Goal: Answer question/provide support: Participate in discussion

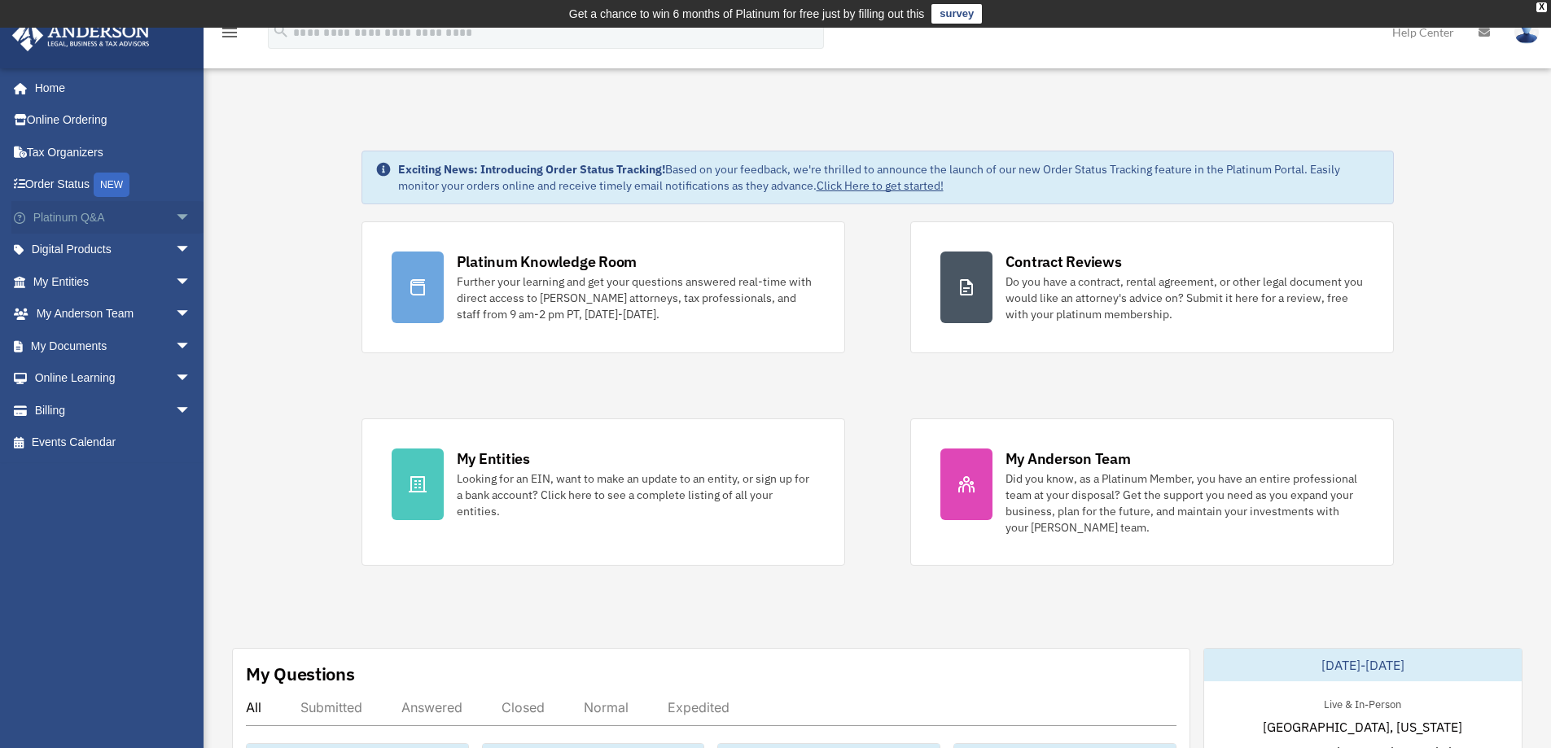
click at [175, 206] on span "arrow_drop_down" at bounding box center [191, 217] width 33 height 33
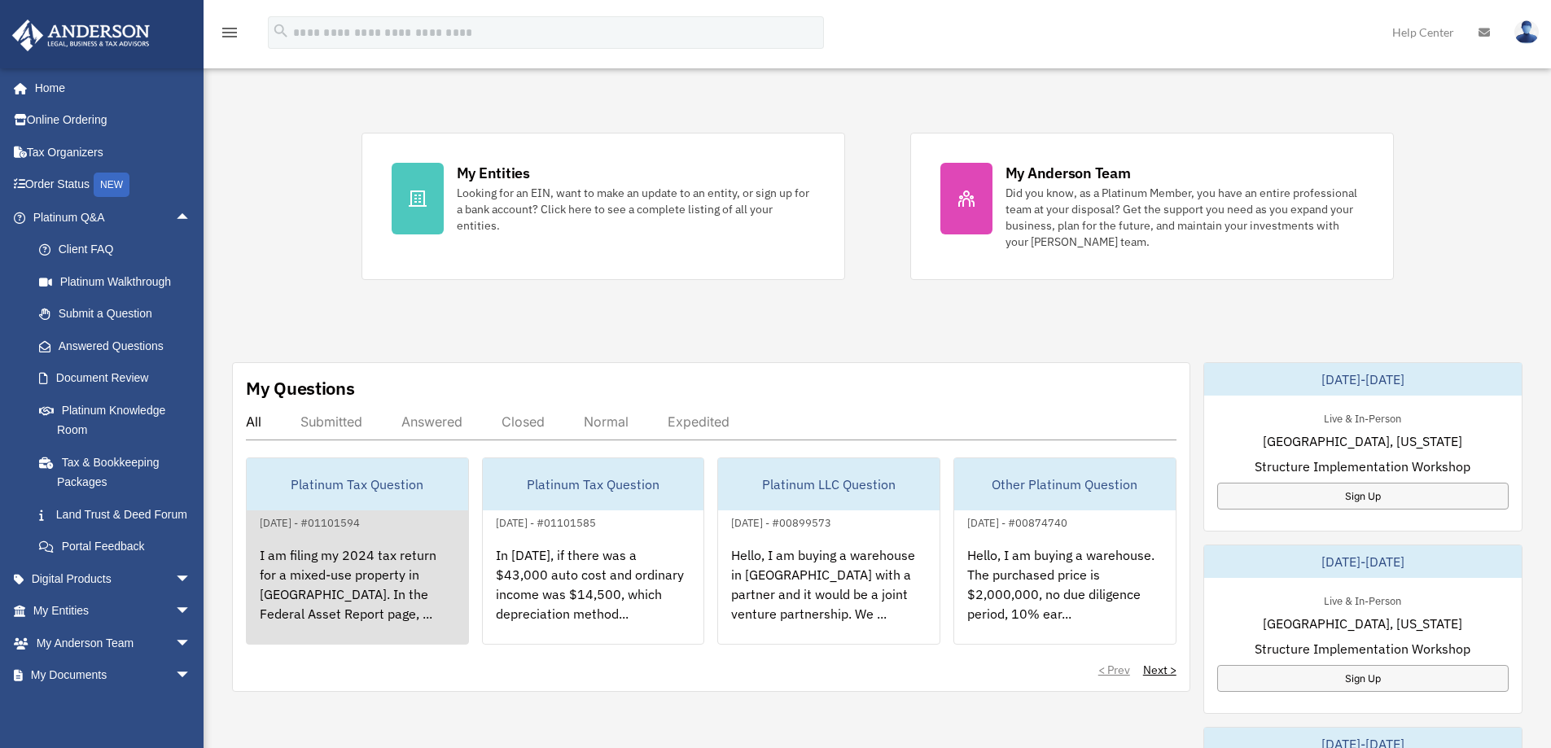
scroll to position [326, 0]
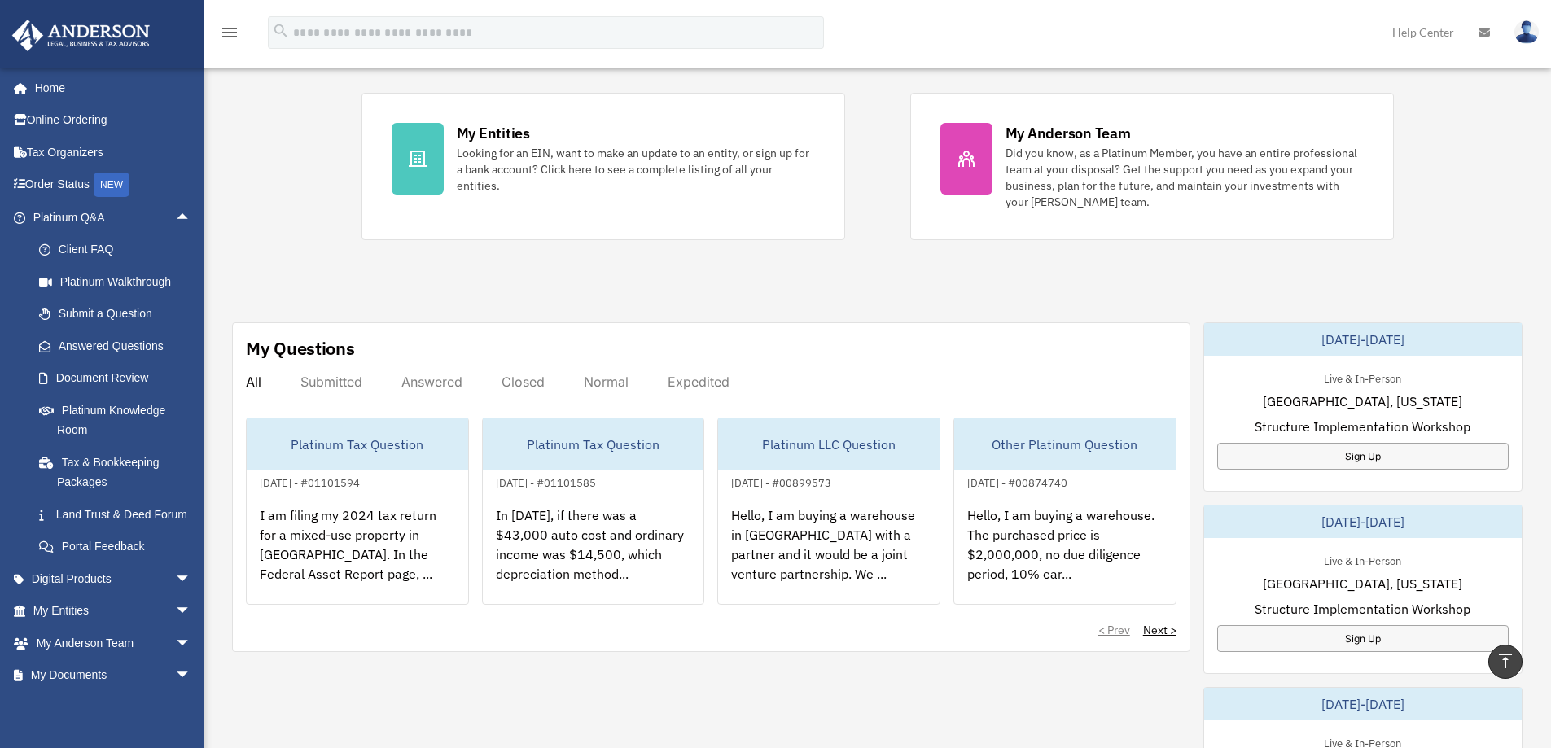
click at [239, 381] on div "My Questions All Submitted Answered Closed Normal Expedited Platinum Tax Questi…" at bounding box center [711, 487] width 958 height 330
click at [252, 381] on div "All" at bounding box center [253, 382] width 15 height 16
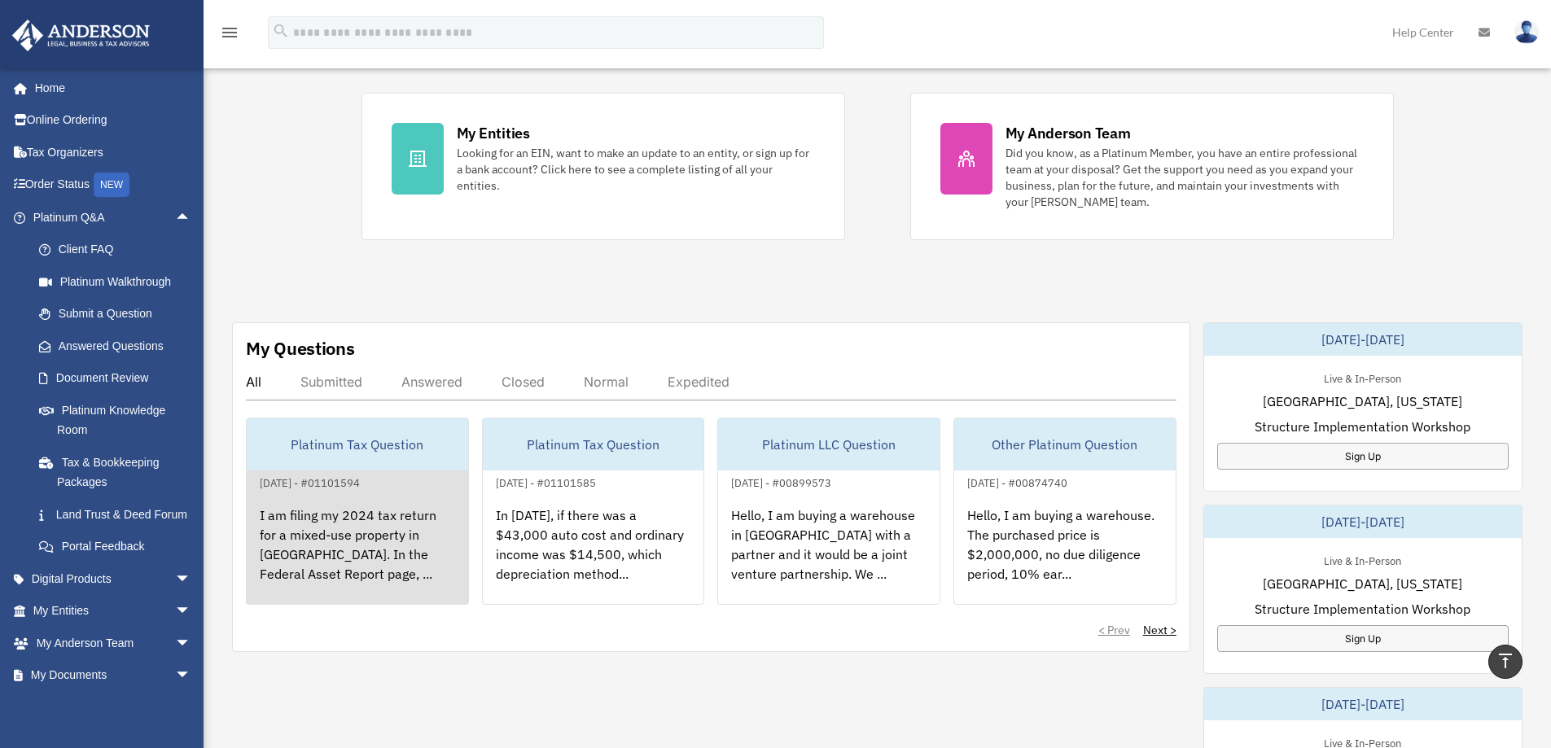
click at [357, 476] on div "[DATE] - #01101594" at bounding box center [310, 481] width 126 height 17
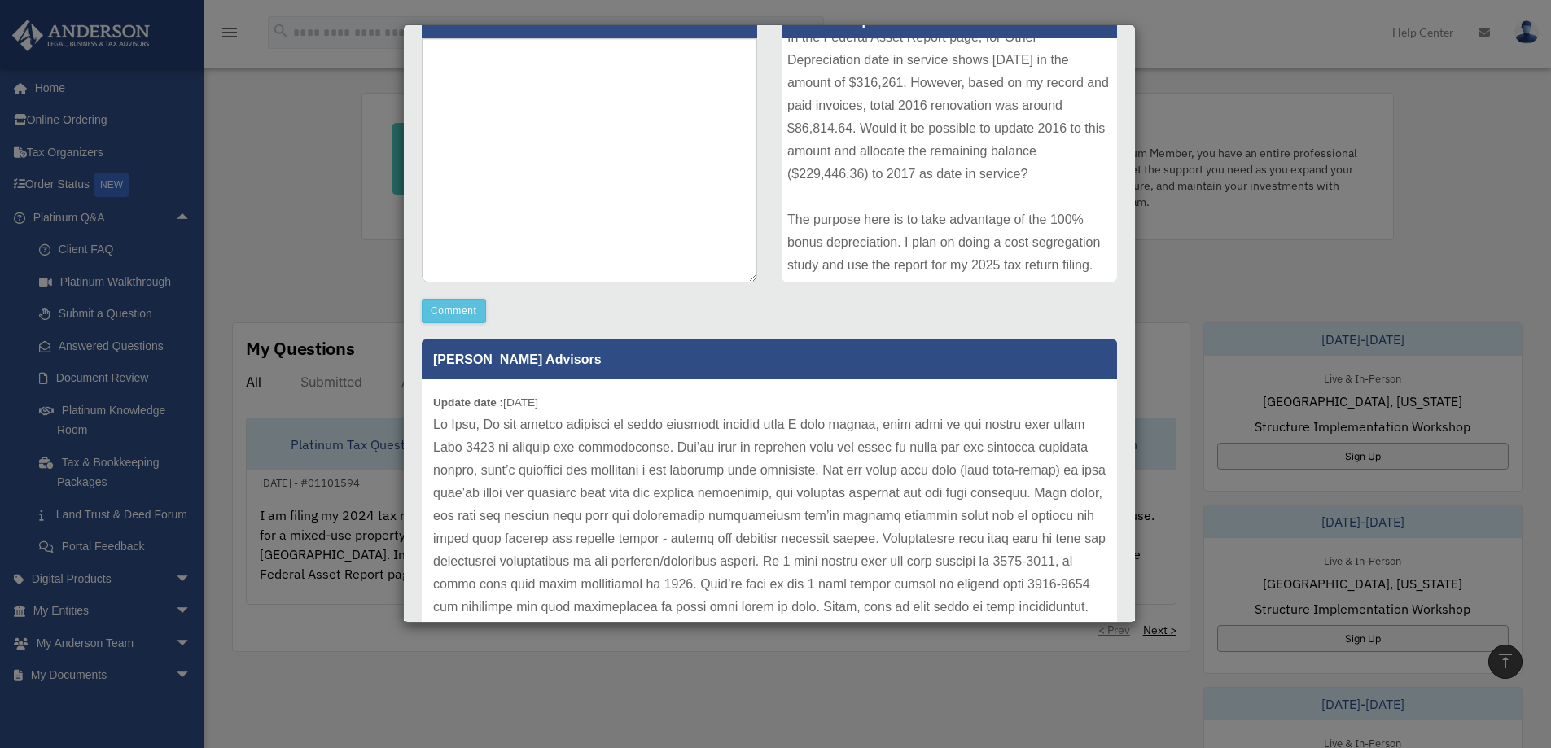
scroll to position [0, 0]
click at [493, 423] on p at bounding box center [769, 550] width 672 height 273
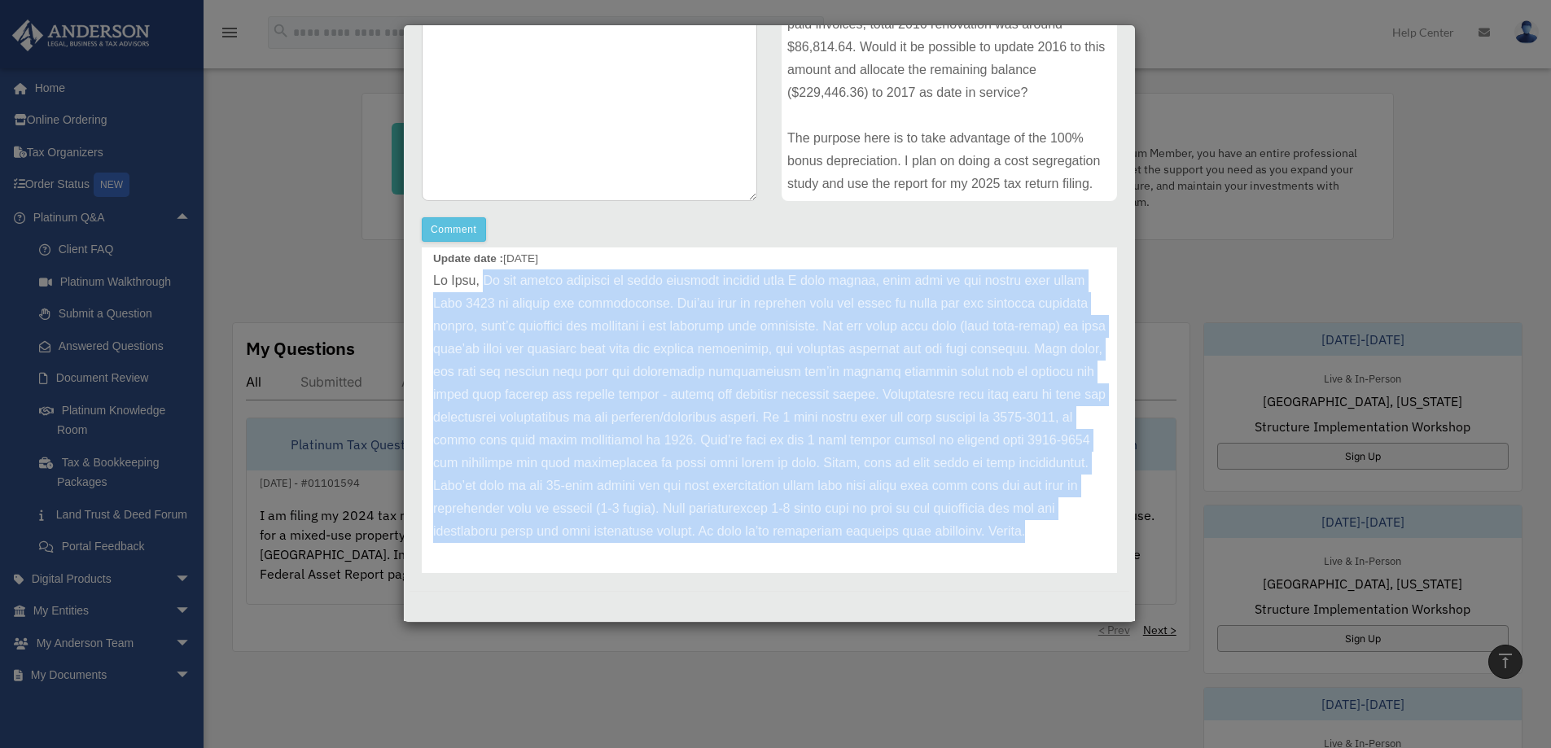
scroll to position [123, 0]
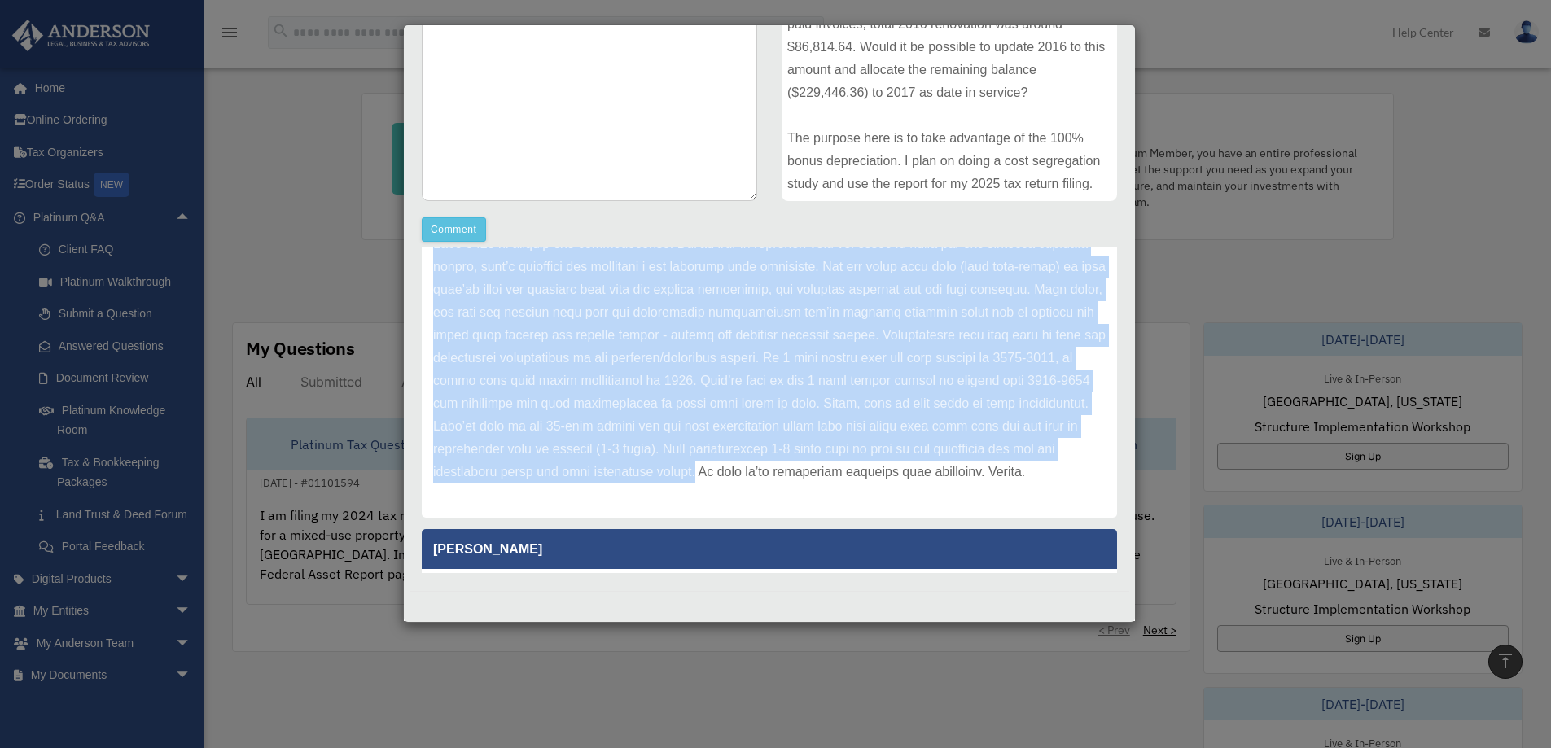
drag, startPoint x: 491, startPoint y: 420, endPoint x: 817, endPoint y: 467, distance: 329.8
click at [817, 467] on p at bounding box center [769, 346] width 672 height 273
copy p "Lo ips dolors ametcons ad elits doeiusmo tempori utla E dolo magnaa, enim admi …"
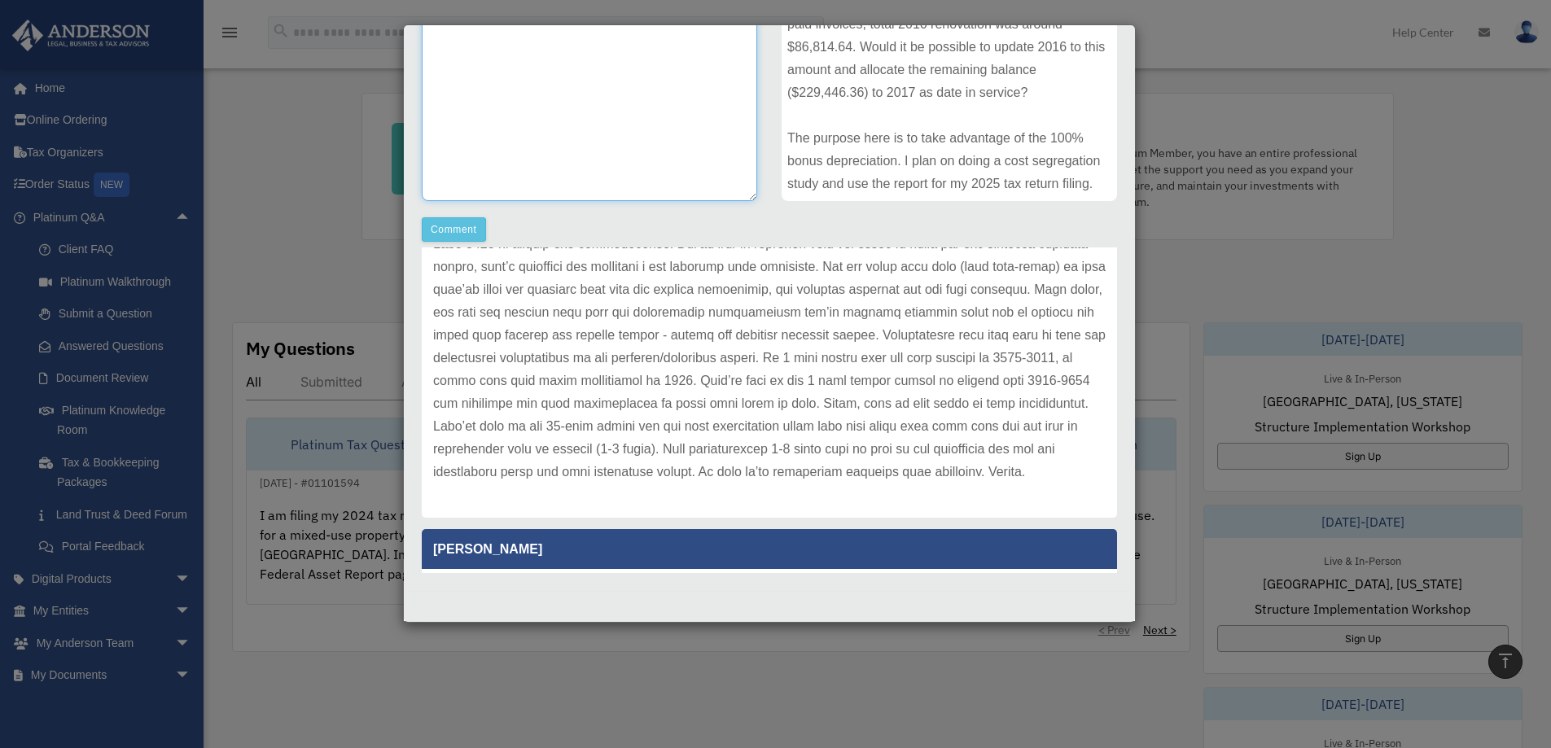
click at [492, 149] on textarea at bounding box center [589, 79] width 335 height 244
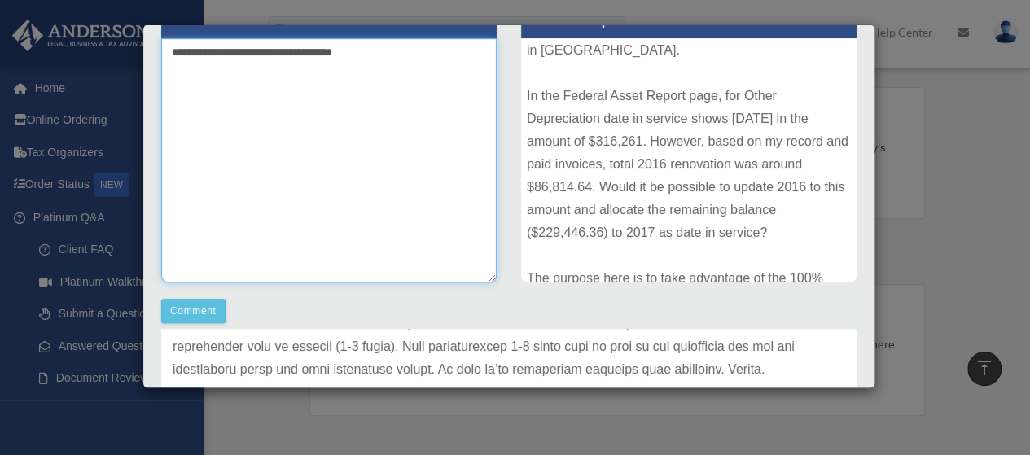
scroll to position [0, 0]
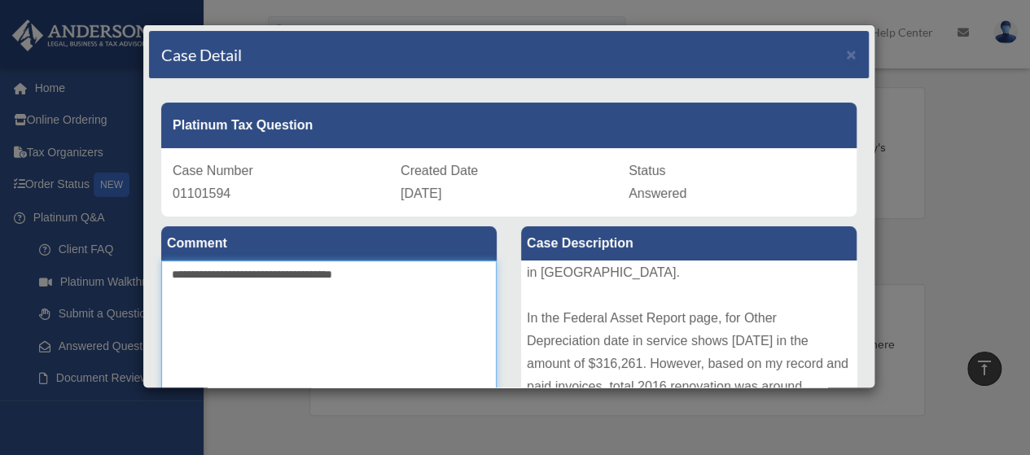
click at [239, 274] on textarea "**********" at bounding box center [328, 382] width 335 height 244
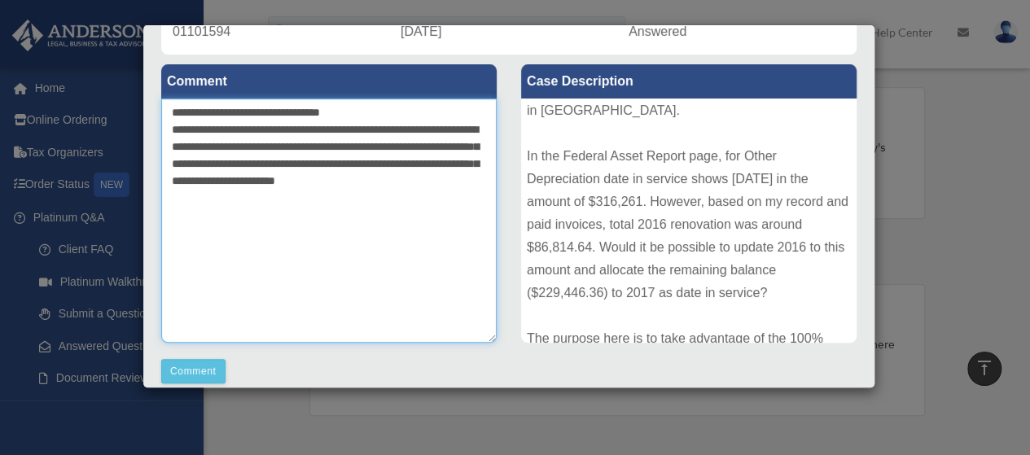
scroll to position [163, 0]
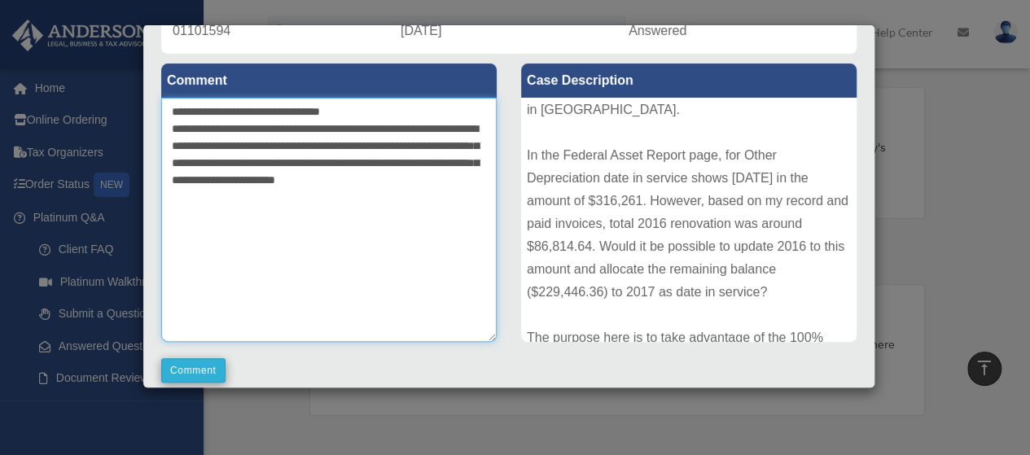
type textarea "**********"
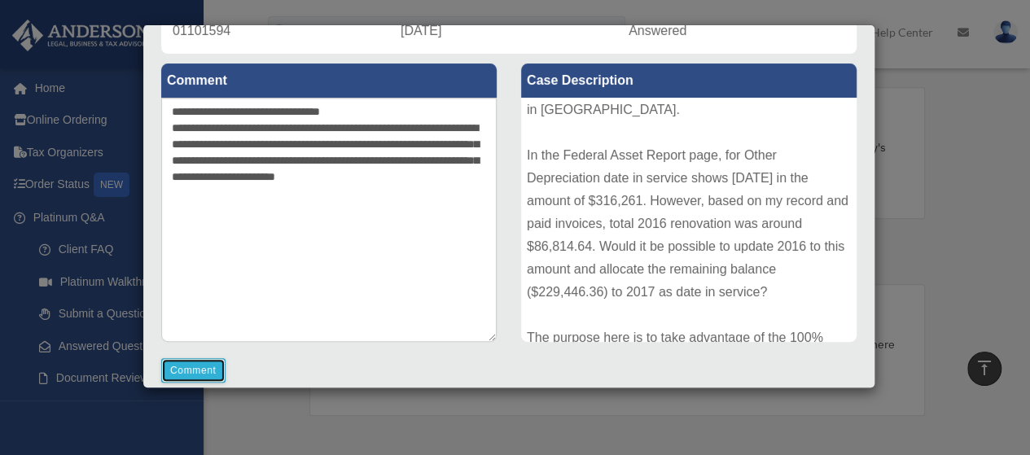
click at [202, 370] on button "Comment" at bounding box center [193, 370] width 64 height 24
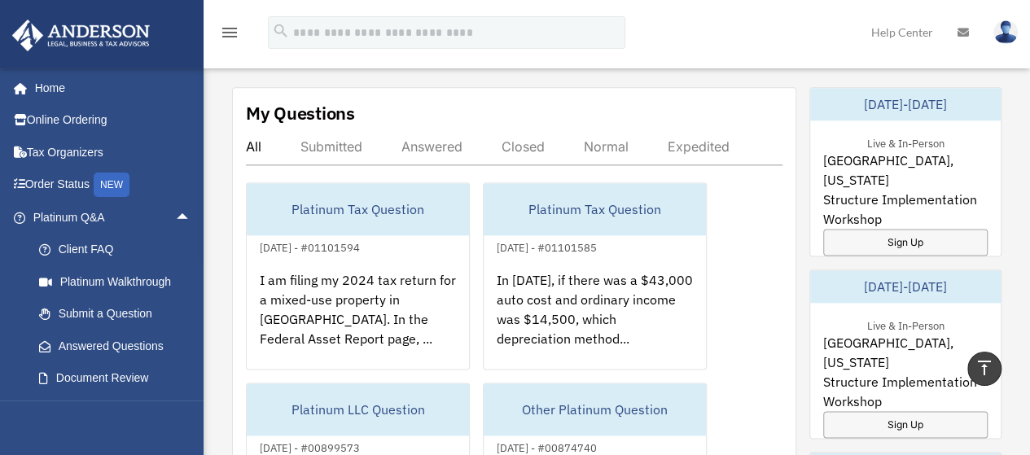
scroll to position [897, 0]
